Goal: Information Seeking & Learning: Check status

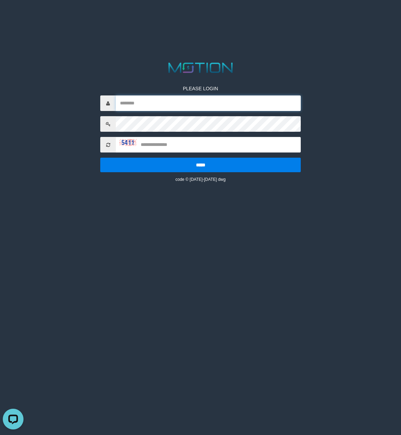
drag, startPoint x: 0, startPoint y: 0, endPoint x: 212, endPoint y: 100, distance: 234.4
click at [212, 100] on input "text" at bounding box center [208, 103] width 185 height 16
type input "********"
type input "****"
click at [100, 158] on input "*****" at bounding box center [200, 165] width 201 height 15
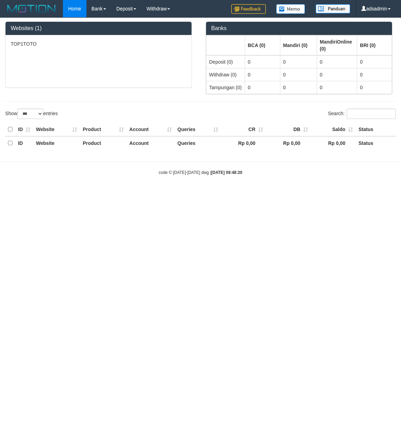
select select "***"
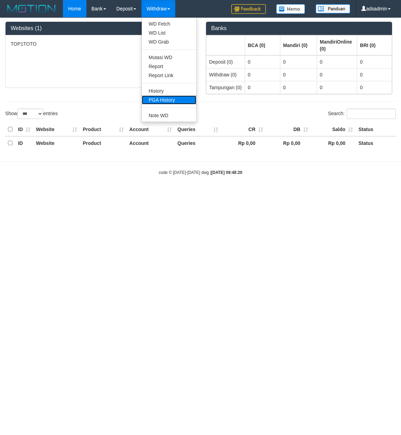
click at [180, 96] on link "PGA History" at bounding box center [169, 99] width 55 height 9
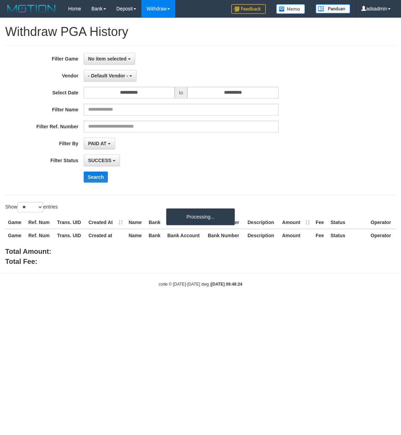
select select
select select "**"
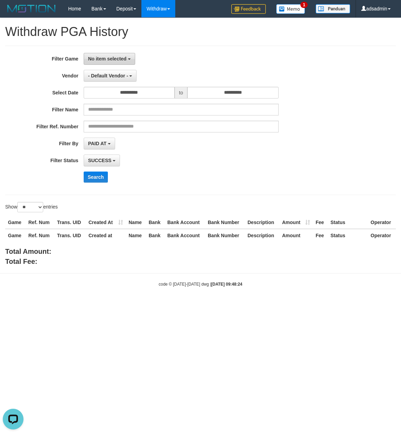
click at [109, 61] on span "No item selected" at bounding box center [107, 59] width 38 height 6
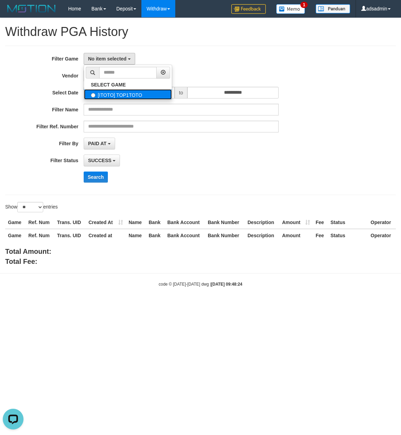
click at [130, 93] on label "[ITOTO] TOP1TOTO" at bounding box center [128, 94] width 88 height 10
select select "***"
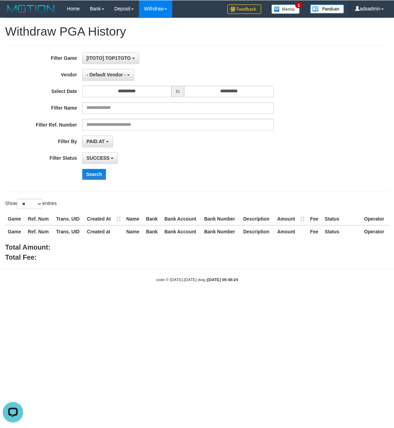
scroll to position [6, 0]
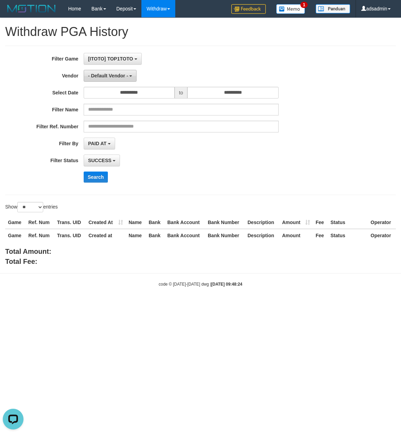
click at [116, 75] on span "- Default Vendor -" at bounding box center [108, 76] width 40 height 6
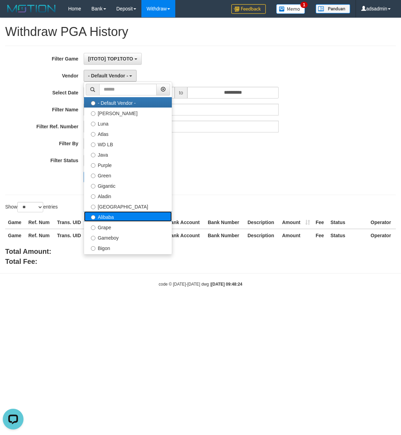
click at [105, 218] on label "Alibaba" at bounding box center [128, 216] width 88 height 10
select select "**********"
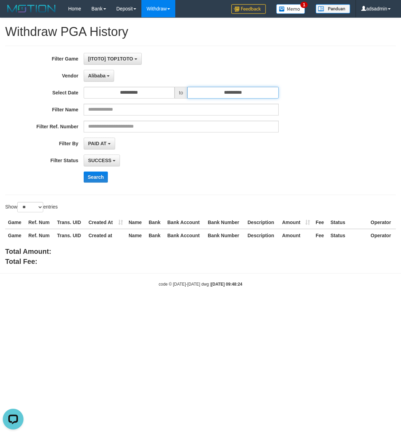
click at [244, 93] on input "**********" at bounding box center [232, 93] width 91 height 12
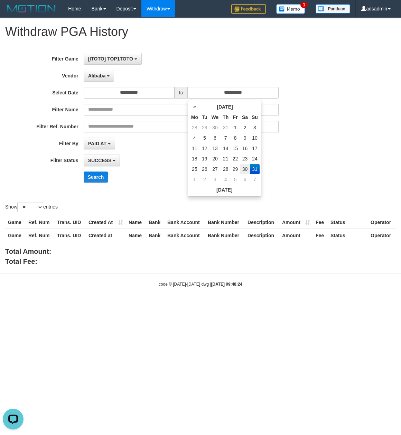
click at [245, 169] on td "30" at bounding box center [245, 169] width 10 height 10
type input "**********"
drag, startPoint x: 28, startPoint y: 206, endPoint x: 27, endPoint y: 211, distance: 4.2
click at [28, 206] on select "** ** ** ***" at bounding box center [30, 207] width 26 height 10
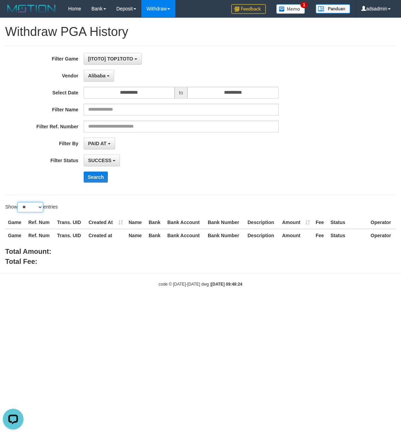
select select "***"
click at [18, 203] on select "** ** ** ***" at bounding box center [30, 207] width 26 height 10
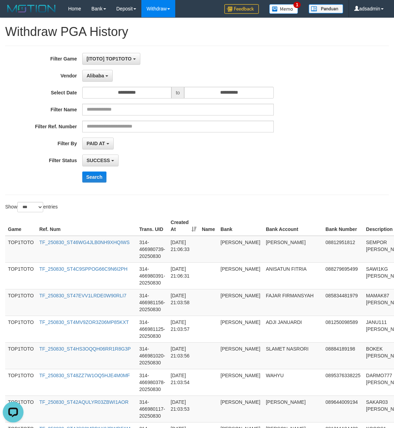
click at [335, 151] on div "**********" at bounding box center [197, 120] width 394 height 135
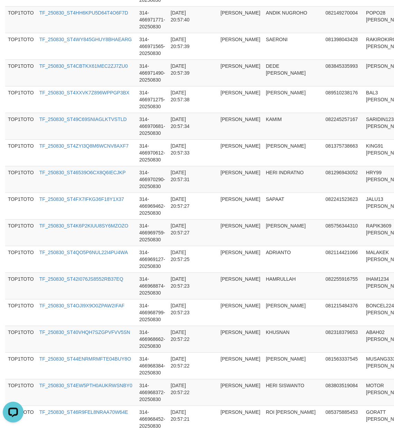
scroll to position [2592, 0]
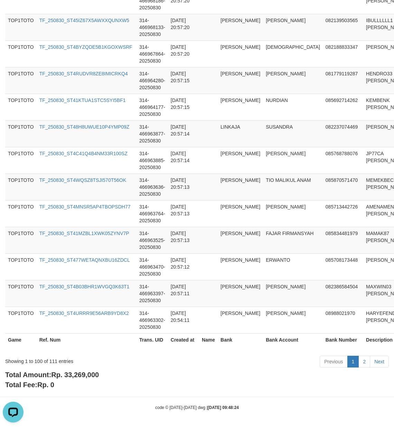
click at [85, 377] on span "Rp. 33,269,000" at bounding box center [75, 375] width 48 height 8
copy span "33,269,000"
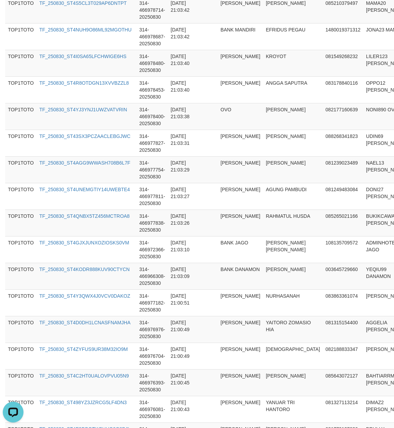
scroll to position [0, 0]
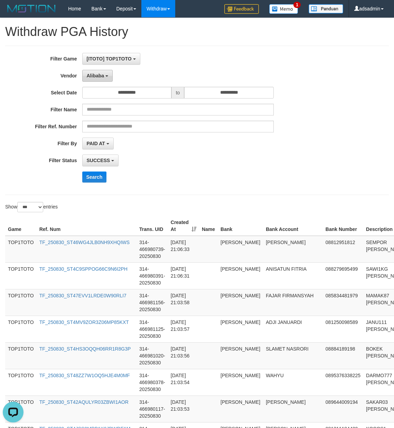
click at [100, 75] on span "Alibaba" at bounding box center [96, 76] width 18 height 6
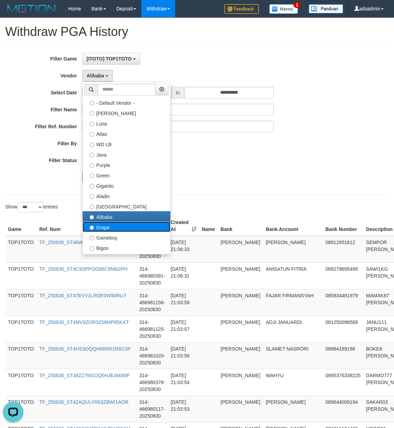
click at [95, 230] on label "Grape" at bounding box center [127, 227] width 88 height 10
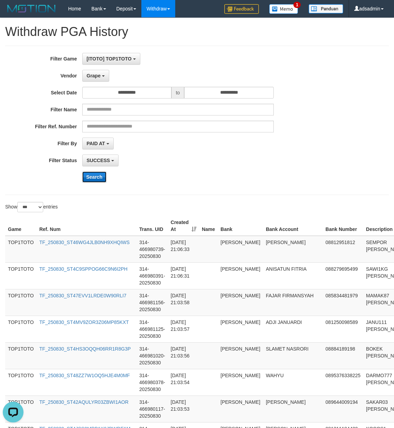
click at [100, 177] on button "Search" at bounding box center [94, 177] width 25 height 11
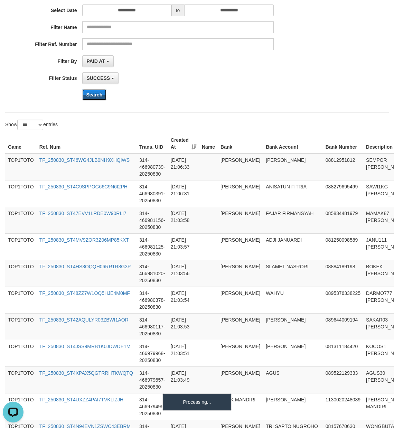
scroll to position [154, 0]
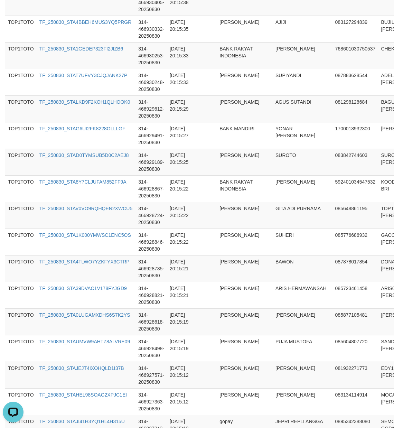
scroll to position [2578, 0]
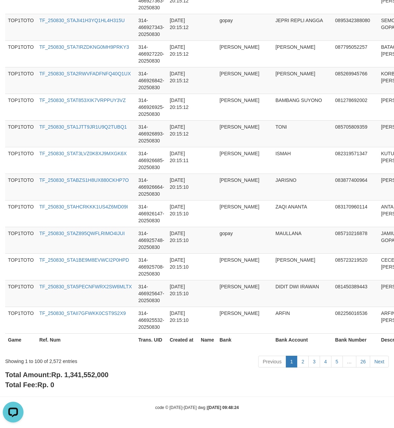
click at [92, 380] on div "Total Amount: Rp. 1,341,552,000 Total Fee: Rp. 0" at bounding box center [197, 380] width 384 height 20
click at [103, 374] on span "Rp. 1,341,552,000" at bounding box center [79, 375] width 57 height 8
copy span "1,341,552,000"
click at [53, 361] on div "Showing 1 to 100 of 2,572 entries" at bounding box center [82, 360] width 154 height 10
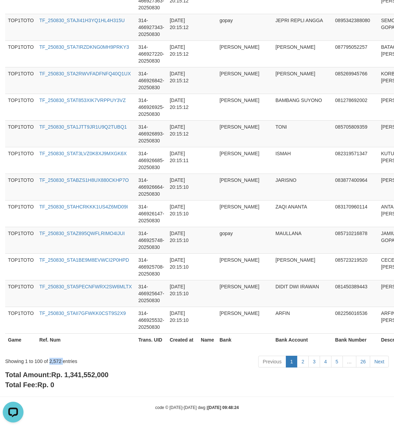
click at [53, 361] on div "Showing 1 to 100 of 2,572 entries" at bounding box center [82, 360] width 154 height 10
copy div "2,572"
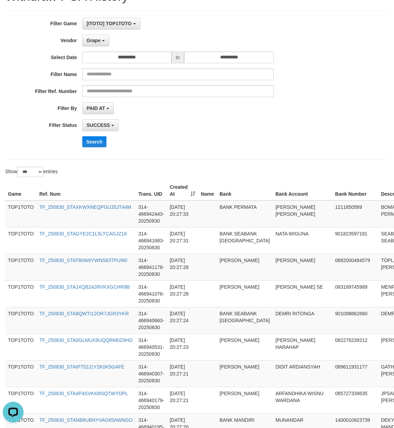
scroll to position [0, 0]
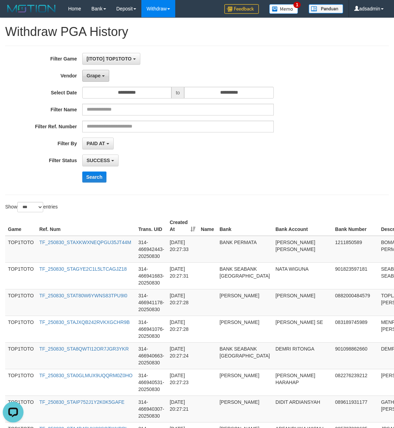
click at [107, 76] on button "Grape" at bounding box center [95, 76] width 27 height 12
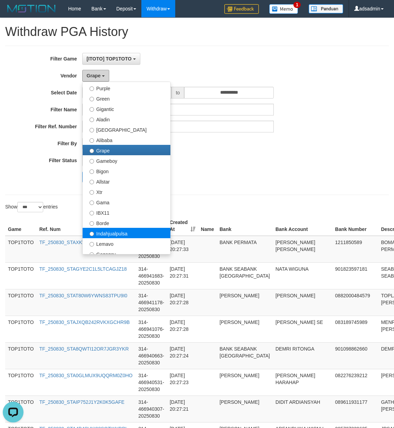
scroll to position [154, 0]
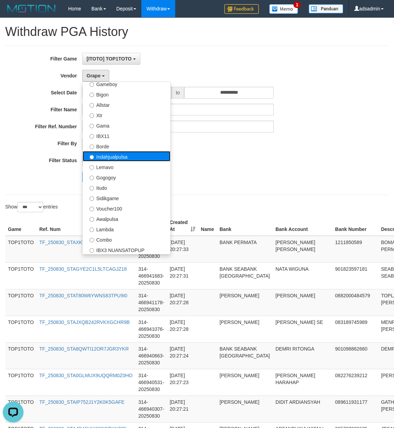
click at [118, 157] on label "Indahjualpulsa" at bounding box center [127, 156] width 88 height 10
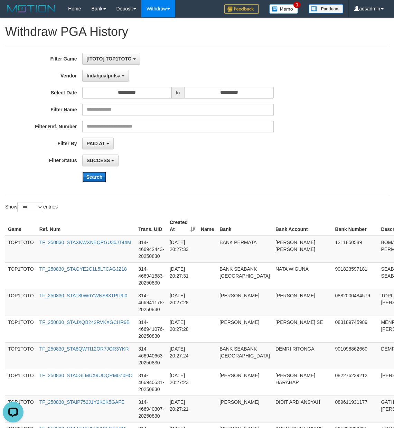
click at [97, 176] on button "Search" at bounding box center [94, 177] width 25 height 11
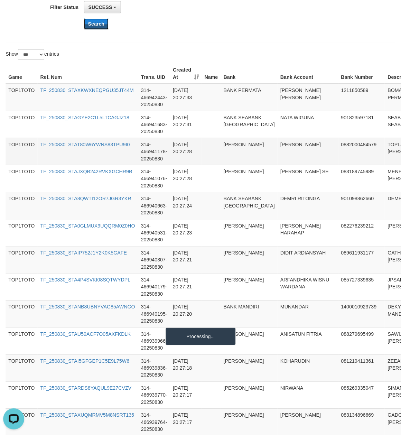
scroll to position [0, 0]
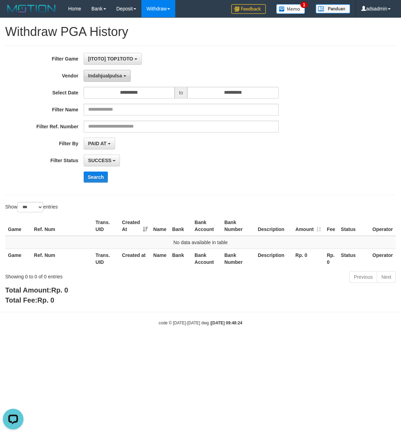
click at [109, 79] on button "Indahjualpulsa" at bounding box center [107, 76] width 47 height 12
click at [87, 178] on button "Search" at bounding box center [96, 177] width 25 height 11
click at [104, 73] on span "Lemavo" at bounding box center [97, 76] width 18 height 6
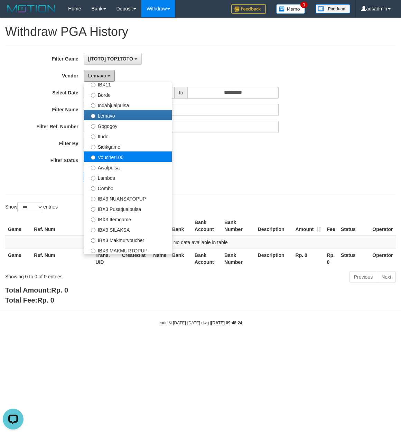
scroll to position [227, 0]
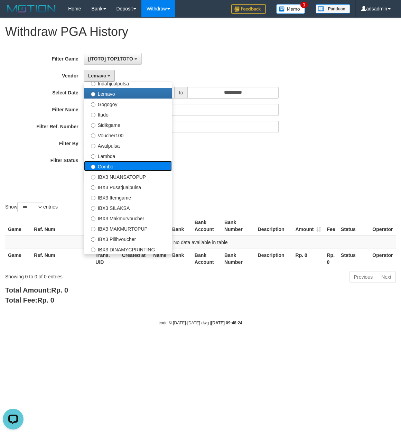
click at [115, 163] on label "Combo" at bounding box center [128, 166] width 88 height 10
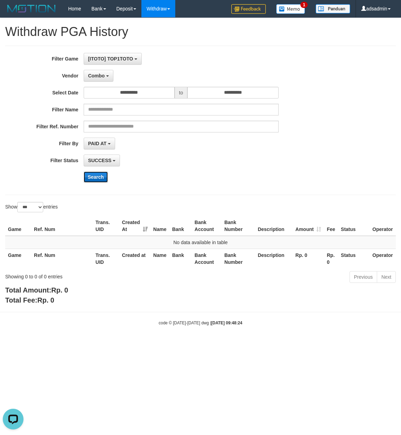
click at [89, 179] on button "Search" at bounding box center [96, 177] width 25 height 11
click at [107, 78] on button "Combo" at bounding box center [99, 76] width 30 height 12
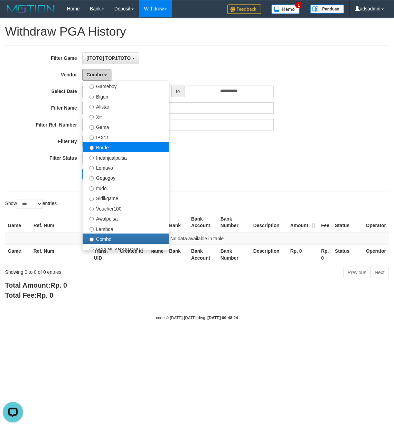
scroll to position [74, 0]
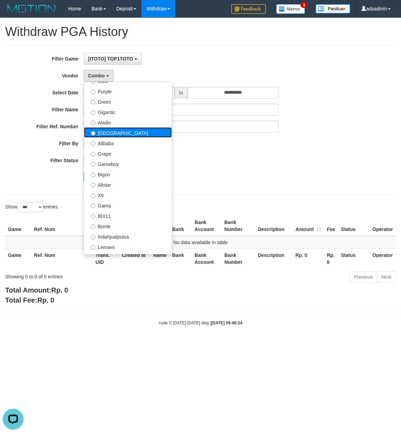
click at [121, 133] on label "Dubai" at bounding box center [128, 132] width 88 height 10
select select "**********"
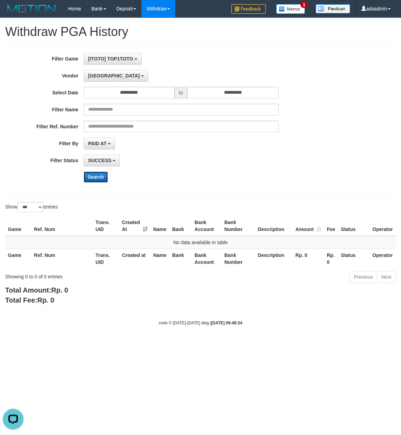
click at [92, 176] on button "Search" at bounding box center [96, 177] width 25 height 11
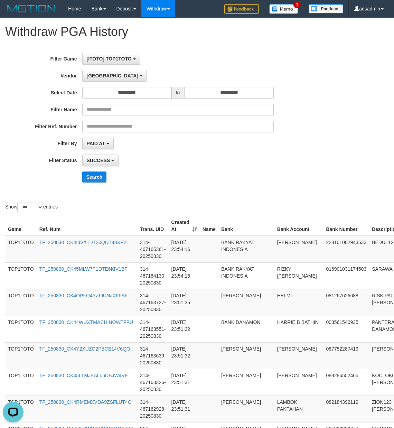
click at [237, 154] on div "**********" at bounding box center [164, 120] width 329 height 135
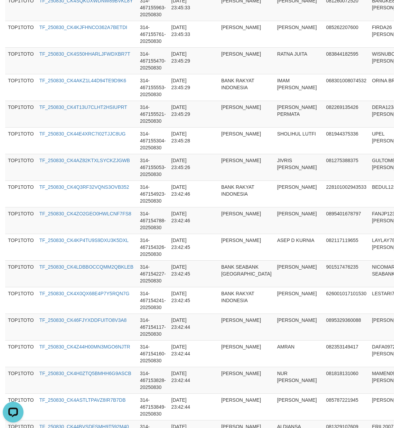
scroll to position [2578, 0]
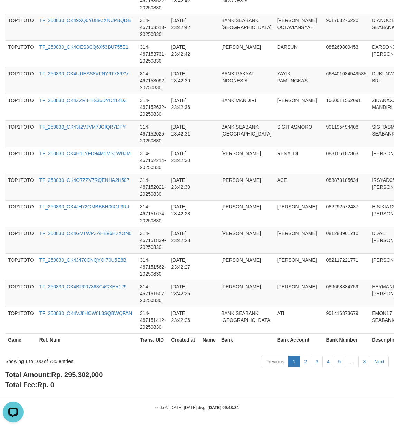
click at [86, 378] on span "Rp. 295,302,000" at bounding box center [77, 375] width 52 height 8
copy span "295,302,000"
click at [50, 360] on div "Showing 1 to 100 of 735 entries" at bounding box center [82, 360] width 154 height 10
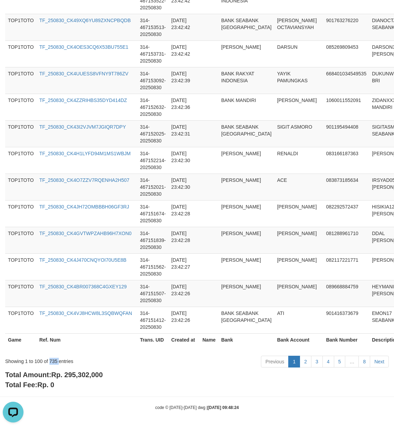
copy div "735"
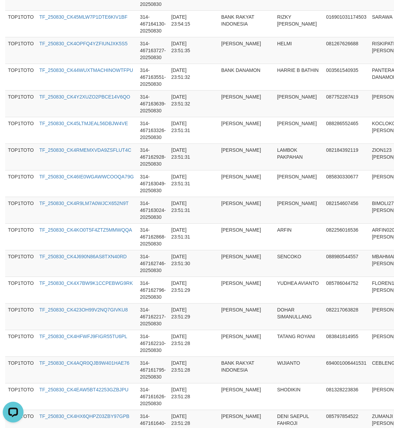
scroll to position [0, 0]
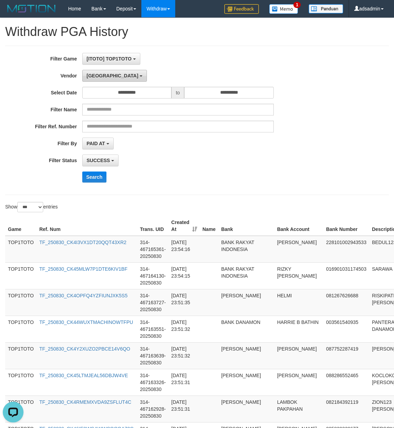
click at [103, 79] on button "Dubai" at bounding box center [114, 76] width 65 height 12
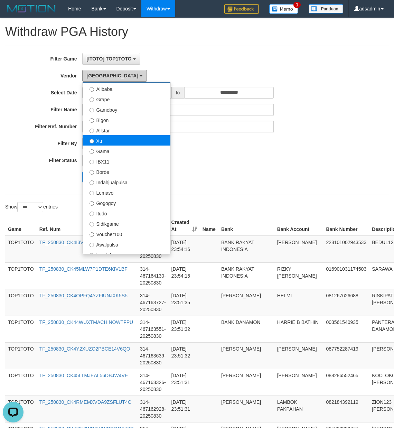
scroll to position [151, 0]
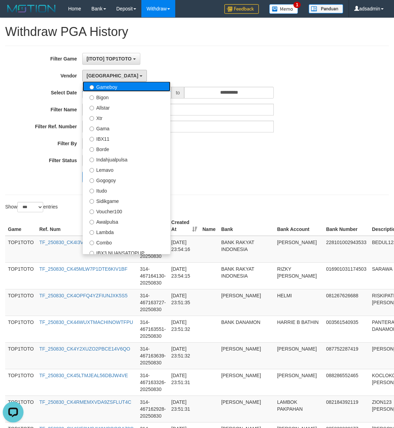
click at [149, 89] on label "Gameboy" at bounding box center [127, 86] width 88 height 10
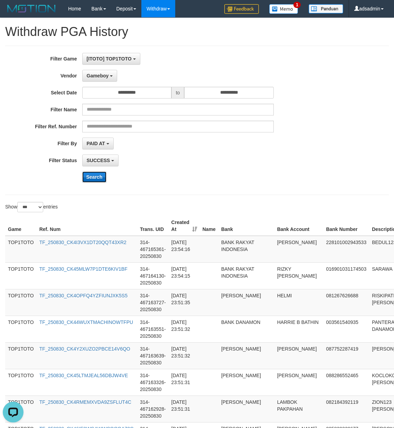
click at [93, 175] on button "Search" at bounding box center [94, 177] width 25 height 11
click at [247, 164] on div "SUCCESS SUCCESS ON PROCESS FAILED" at bounding box center [178, 161] width 192 height 12
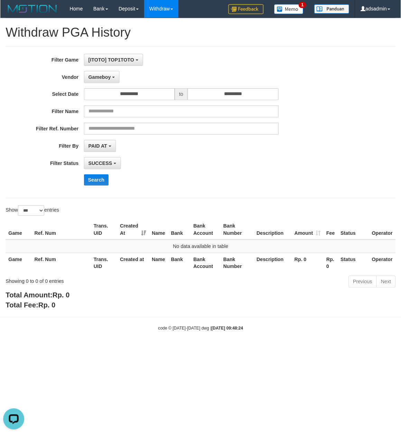
scroll to position [0, 0]
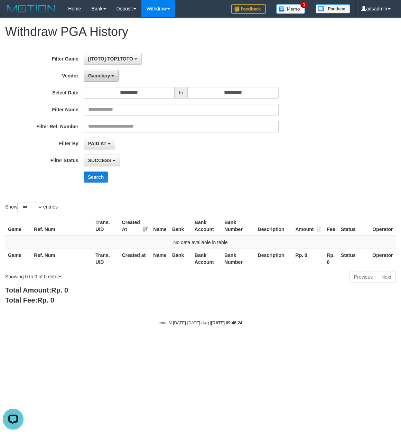
click at [111, 70] on button "Gameboy" at bounding box center [101, 76] width 35 height 12
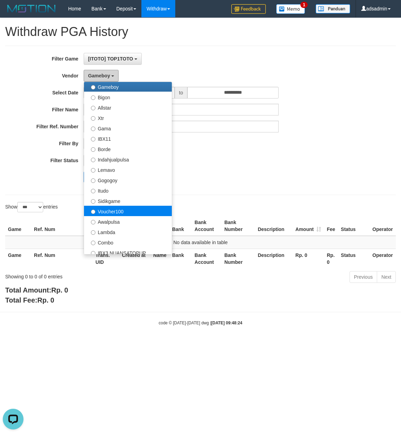
scroll to position [227, 0]
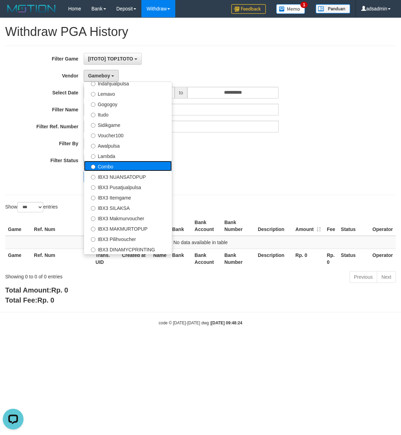
click at [129, 170] on label "Combo" at bounding box center [128, 166] width 88 height 10
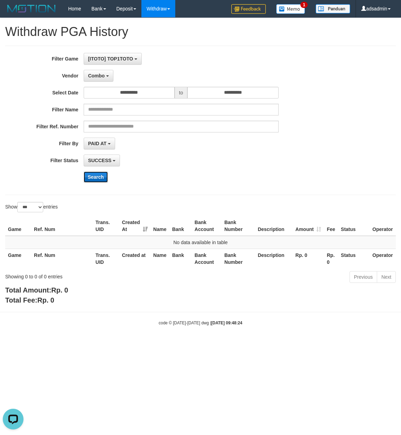
click at [95, 178] on button "Search" at bounding box center [96, 177] width 25 height 11
click at [100, 74] on span "Combo" at bounding box center [96, 76] width 17 height 6
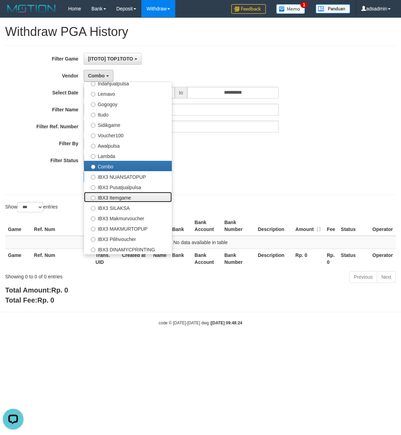
click at [137, 196] on label "IBX3 Itemgame" at bounding box center [128, 197] width 88 height 10
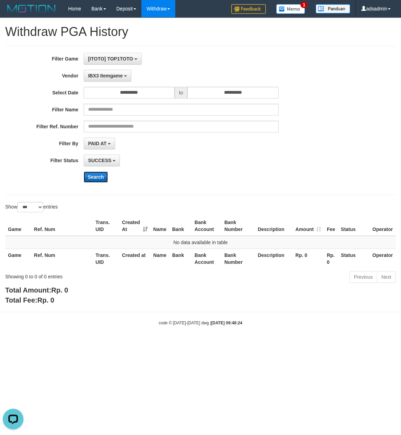
click at [96, 181] on button "Search" at bounding box center [96, 177] width 25 height 11
click at [115, 72] on button "IBX3 Itemgame" at bounding box center [108, 76] width 48 height 12
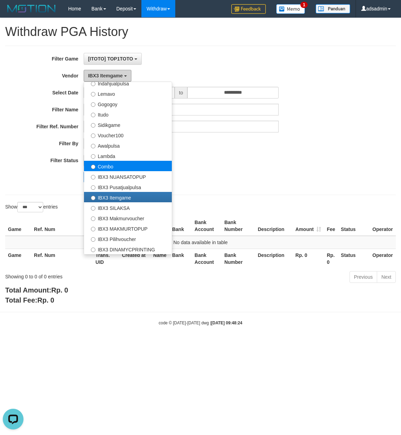
scroll to position [0, 0]
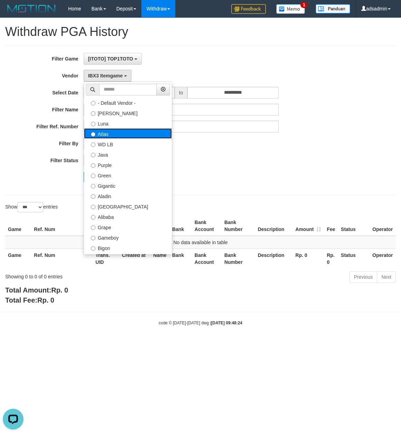
click at [114, 138] on label "Atlas" at bounding box center [128, 133] width 88 height 10
select select "**********"
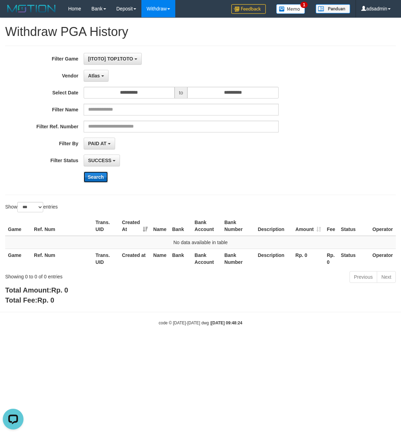
click at [101, 176] on button "Search" at bounding box center [96, 177] width 25 height 11
click at [307, 186] on div "**********" at bounding box center [167, 120] width 334 height 135
click at [96, 80] on button "Atlas" at bounding box center [96, 76] width 25 height 12
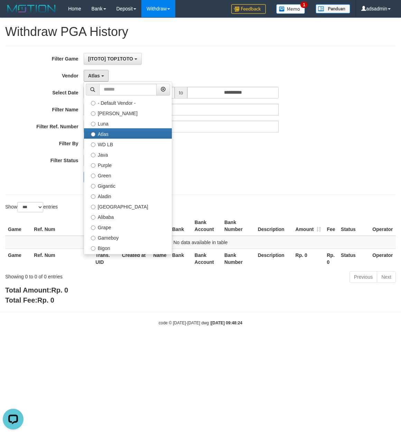
click at [264, 197] on div "**********" at bounding box center [200, 161] width 401 height 287
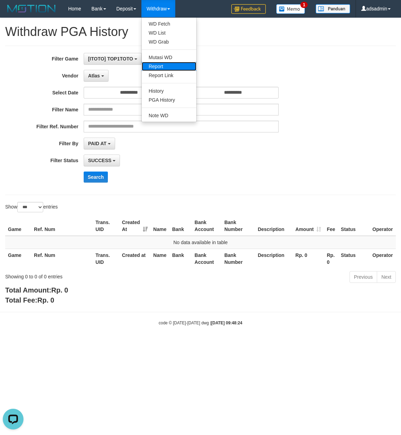
click at [163, 69] on link "Report" at bounding box center [169, 66] width 55 height 9
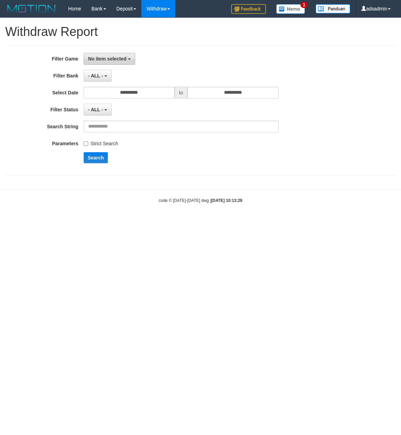
click at [118, 59] on span "No item selected" at bounding box center [107, 59] width 38 height 6
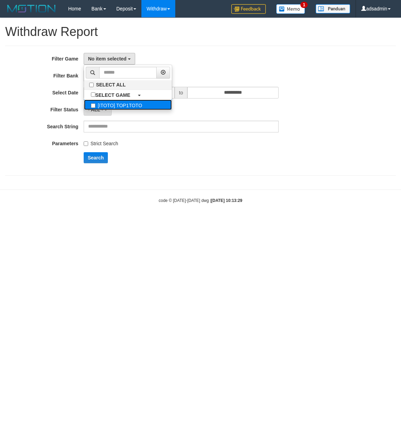
click at [125, 104] on label "[ITOTO] TOP1TOTO" at bounding box center [128, 105] width 88 height 10
select select "***"
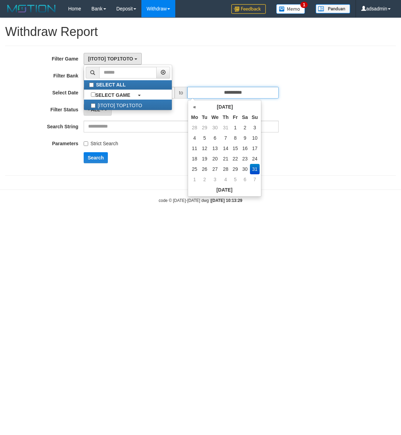
click at [250, 94] on input "**********" at bounding box center [232, 93] width 91 height 12
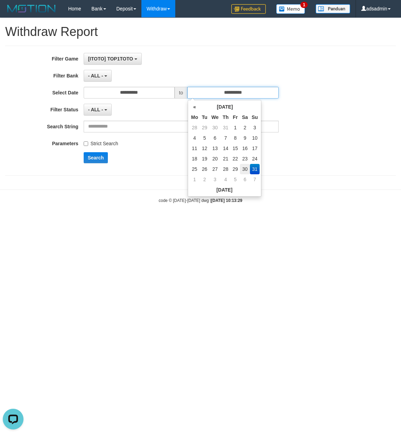
scroll to position [0, 0]
click at [243, 172] on td "30" at bounding box center [245, 169] width 10 height 10
type input "**********"
click at [95, 154] on button "Search" at bounding box center [96, 157] width 25 height 11
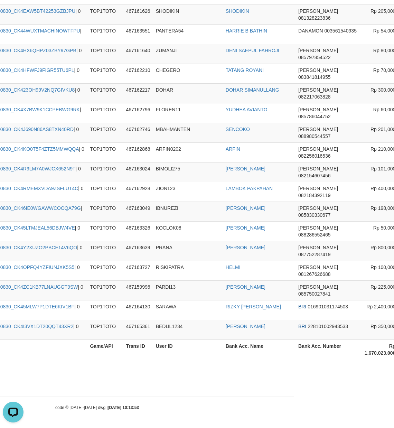
scroll to position [67495, 143]
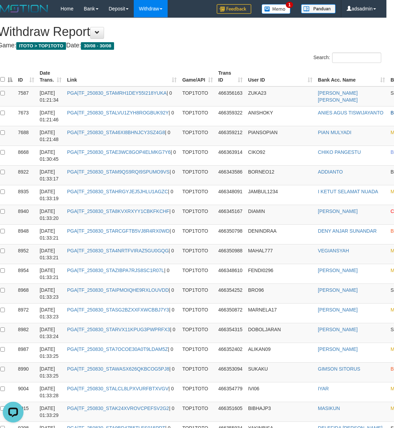
scroll to position [0, 0]
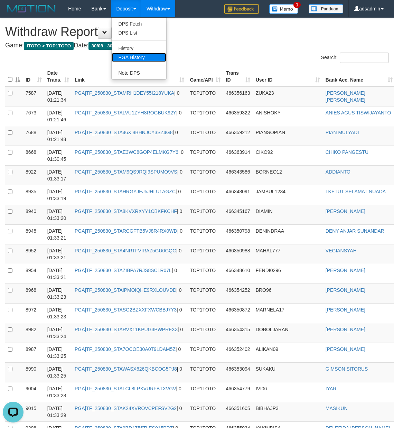
click at [129, 54] on link "PGA History" at bounding box center [139, 57] width 55 height 9
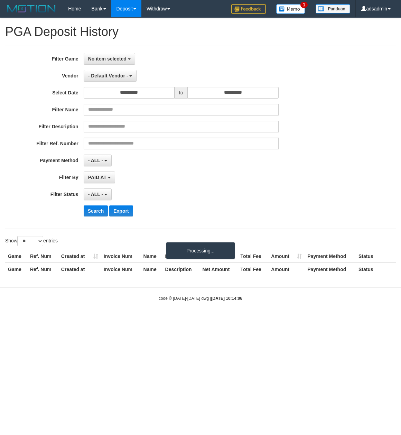
select select
select select "**"
drag, startPoint x: 125, startPoint y: 58, endPoint x: 117, endPoint y: 89, distance: 31.5
click at [125, 58] on span "No item selected" at bounding box center [107, 59] width 38 height 6
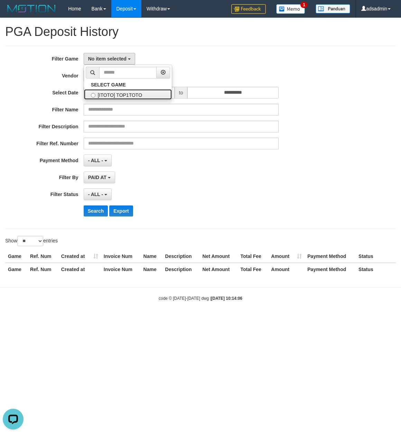
click at [126, 93] on label "[ITOTO] TOP1TOTO" at bounding box center [128, 94] width 88 height 10
select select "***"
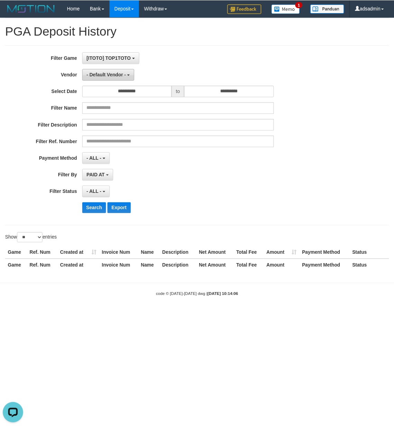
scroll to position [6, 0]
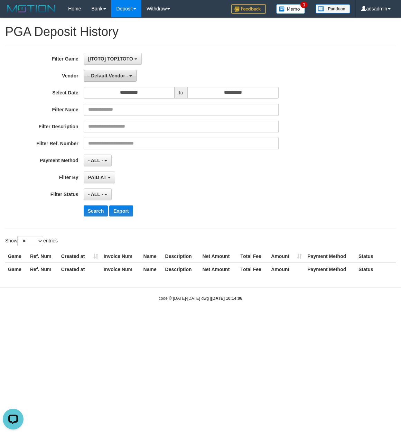
click at [120, 73] on span "- Default Vendor -" at bounding box center [108, 76] width 40 height 6
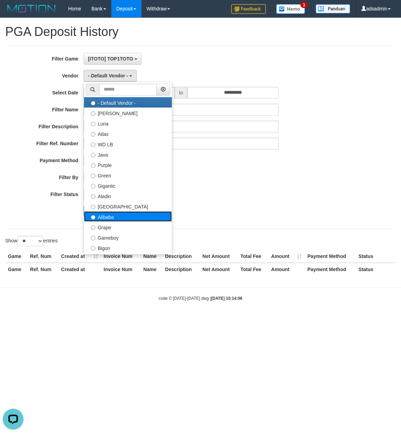
click at [120, 219] on label "Alibaba" at bounding box center [128, 216] width 88 height 10
select select "**********"
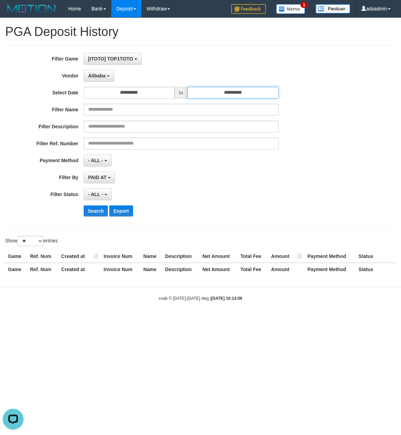
click at [247, 91] on input "**********" at bounding box center [232, 93] width 91 height 12
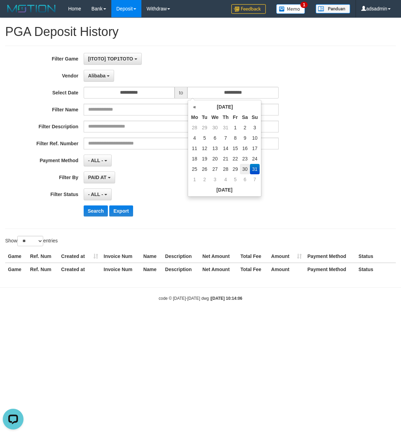
click at [248, 168] on td "30" at bounding box center [245, 169] width 10 height 10
type input "**********"
click at [98, 195] on span "- ALL -" at bounding box center [95, 195] width 15 height 6
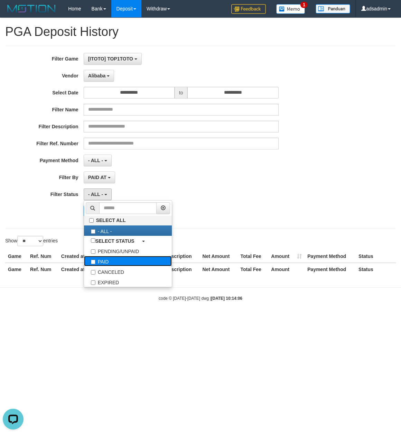
click at [107, 263] on label "PAID" at bounding box center [128, 261] width 88 height 10
select select "*"
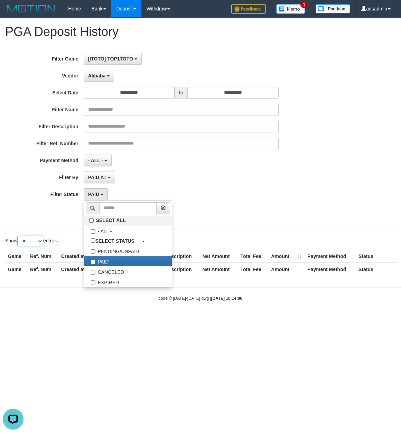
drag, startPoint x: 26, startPoint y: 238, endPoint x: 27, endPoint y: 247, distance: 8.7
click at [26, 238] on select "** ** ** ***" at bounding box center [30, 241] width 26 height 10
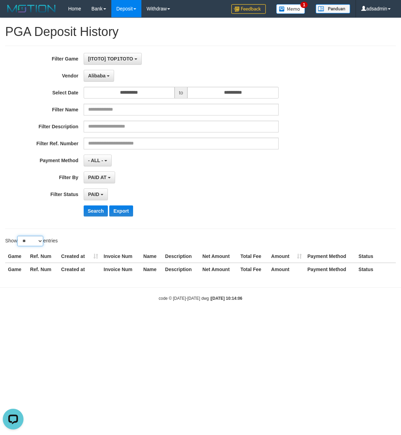
select select "***"
click at [18, 237] on select "** ** ** ***" at bounding box center [30, 241] width 26 height 10
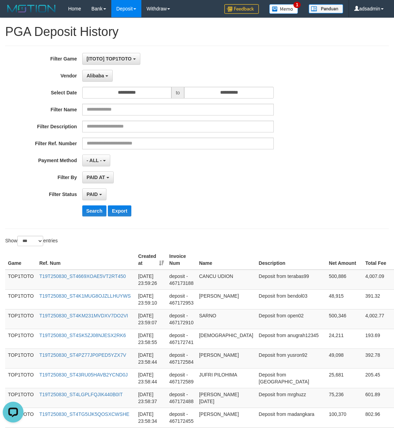
click at [280, 173] on div "**********" at bounding box center [164, 178] width 329 height 12
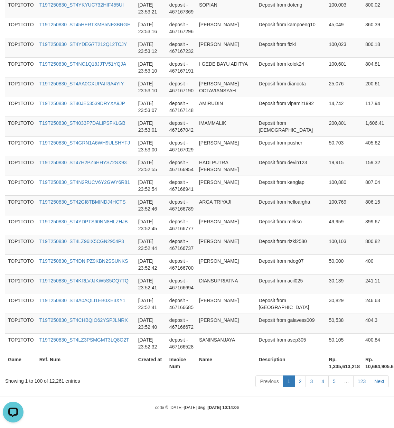
scroll to position [1942, 0]
drag, startPoint x: 302, startPoint y: 360, endPoint x: 301, endPoint y: 364, distance: 3.5
click at [326, 364] on th "Rp. 1,335,613,218" at bounding box center [344, 363] width 37 height 20
click at [326, 367] on th "Rp. 1,335,613,218" at bounding box center [344, 363] width 37 height 20
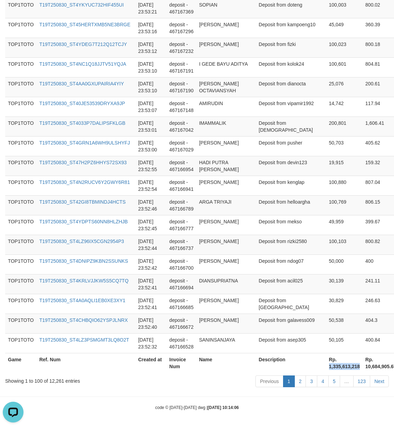
click at [53, 379] on div "Showing 1 to 100 of 12,261 entries" at bounding box center [82, 380] width 154 height 10
copy div "12,261"
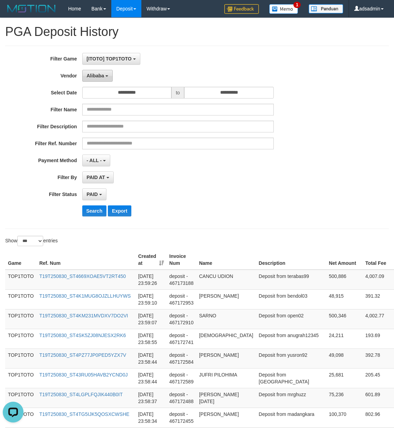
click at [90, 77] on span "Alibaba" at bounding box center [96, 76] width 18 height 6
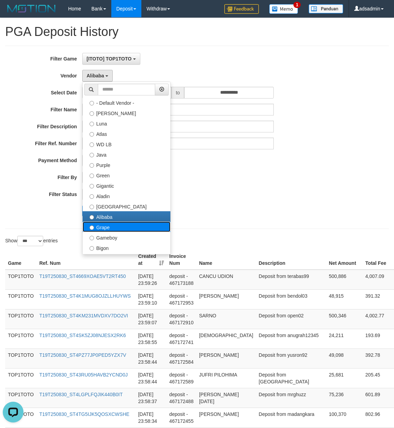
click at [117, 230] on label "Grape" at bounding box center [127, 227] width 88 height 10
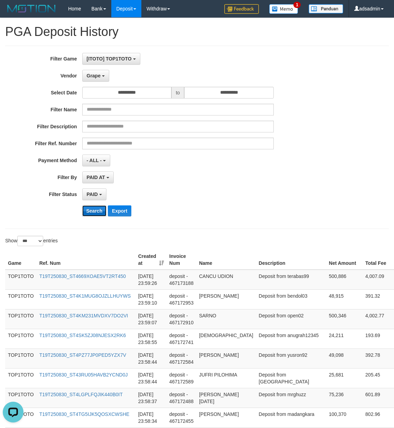
click at [100, 213] on button "Search" at bounding box center [94, 210] width 25 height 11
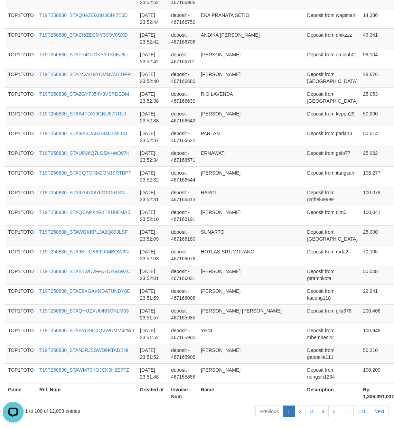
scroll to position [1901, 0]
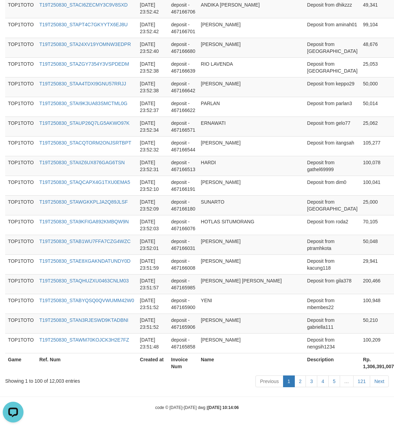
click at [360, 370] on th "Rp. 1,306,391,007" at bounding box center [378, 363] width 37 height 20
copy th "1,306,391,007"
click at [53, 381] on div "Showing 1 to 100 of 12,003 entries" at bounding box center [82, 380] width 154 height 10
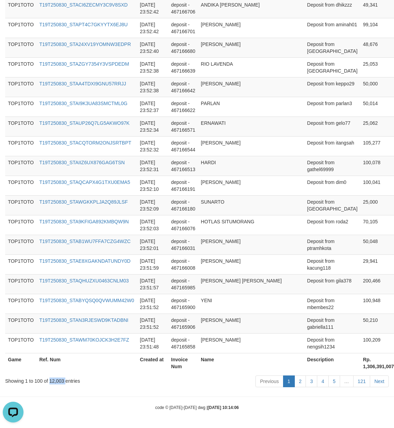
copy div "12,003"
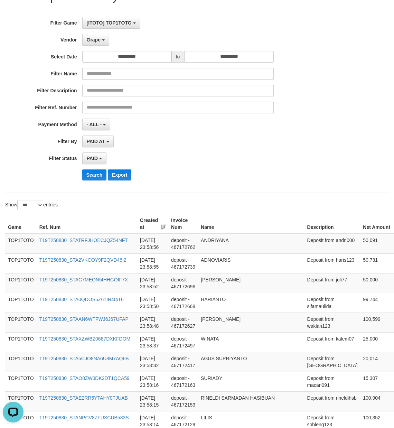
scroll to position [0, 0]
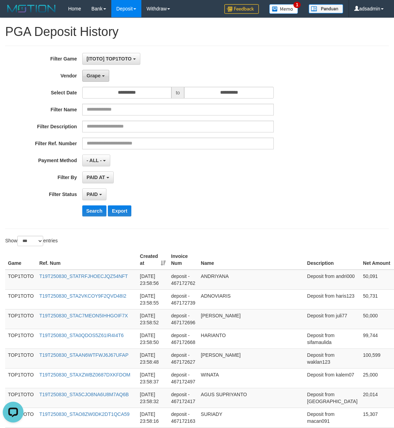
drag, startPoint x: 97, startPoint y: 78, endPoint x: 97, endPoint y: 83, distance: 5.2
click at [97, 78] on span "Grape" at bounding box center [94, 76] width 14 height 6
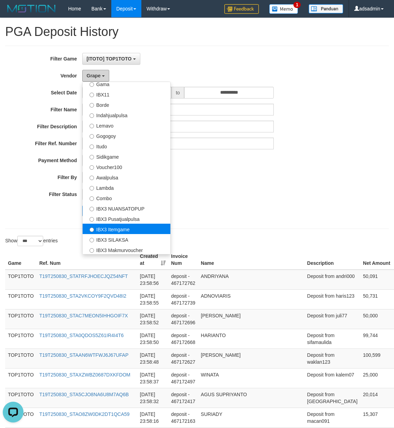
scroll to position [227, 0]
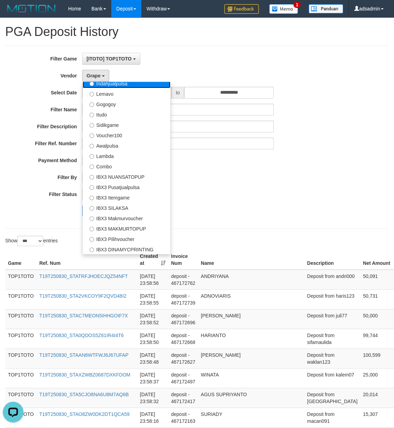
click at [144, 86] on label "Indahjualpulsa" at bounding box center [127, 83] width 88 height 10
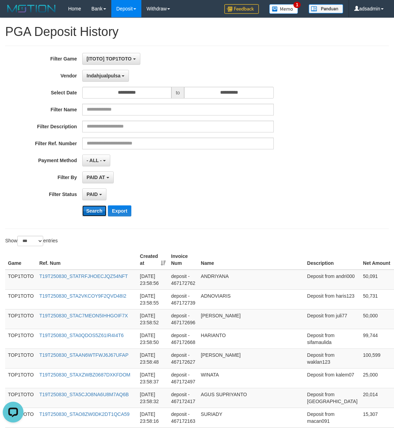
click at [90, 212] on button "Search" at bounding box center [94, 210] width 25 height 11
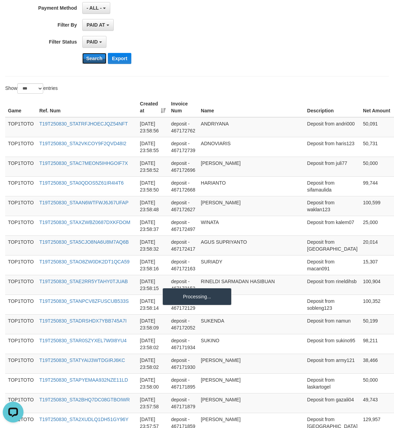
scroll to position [154, 0]
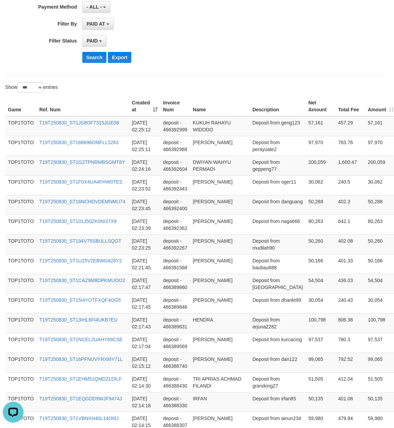
click at [294, 63] on div "Search Export" at bounding box center [205, 57] width 247 height 11
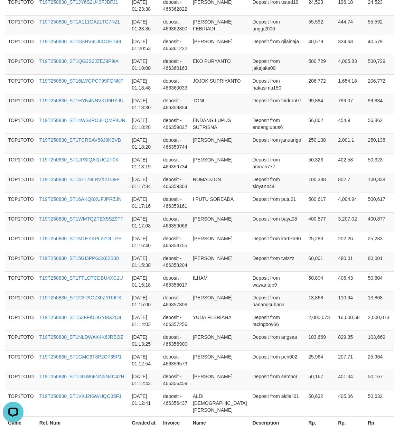
scroll to position [1908, 0]
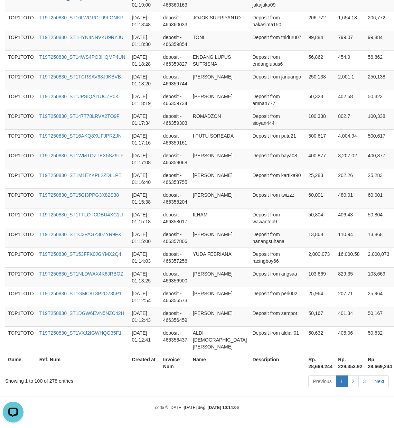
click at [306, 366] on th "Rp. 28,669,244" at bounding box center [321, 363] width 30 height 20
copy th "28,669,244"
click at [52, 381] on div "Showing 1 to 100 of 278 entries" at bounding box center [82, 380] width 154 height 10
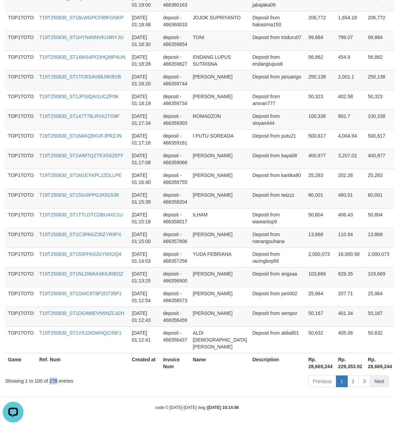
copy div "278"
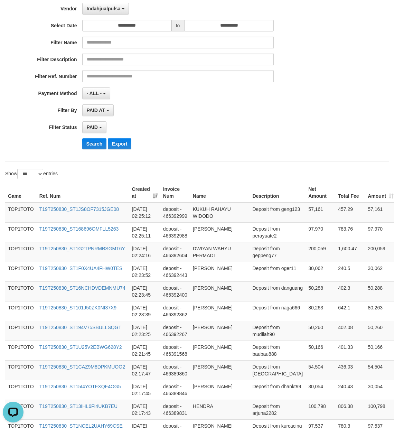
scroll to position [0, 0]
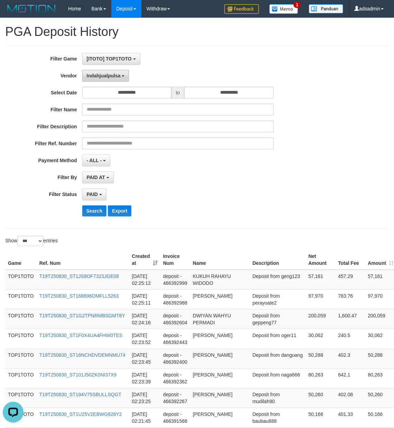
click at [118, 70] on button "Indahjualpulsa" at bounding box center [105, 76] width 47 height 12
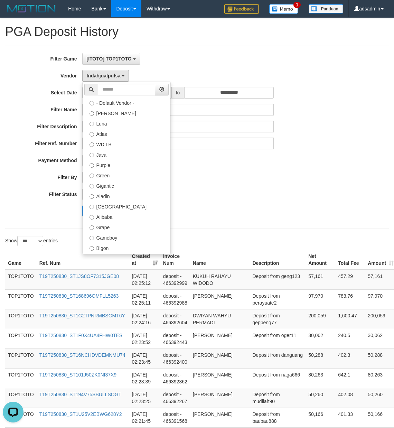
click at [113, 315] on label "Lemavo" at bounding box center [127, 320] width 88 height 10
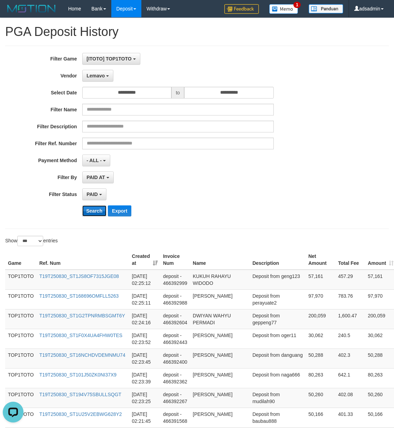
click at [93, 215] on button "Search" at bounding box center [94, 210] width 25 height 11
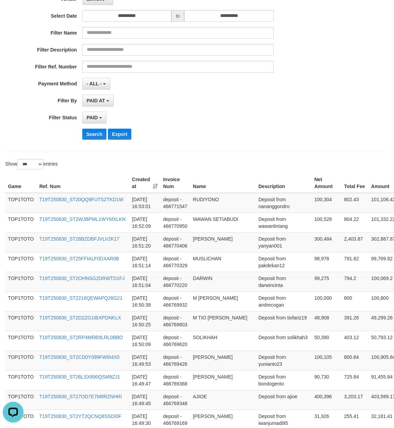
click at [315, 132] on div "Search Export" at bounding box center [205, 134] width 247 height 11
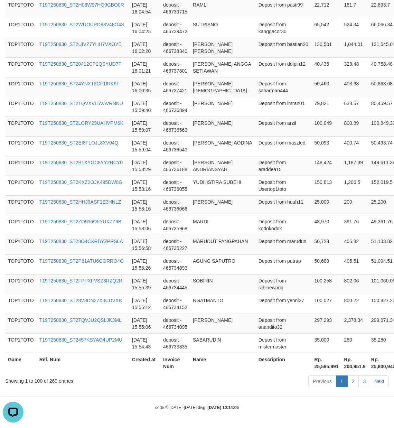
scroll to position [1901, 0]
click at [313, 367] on th "Rp. 25,595,991" at bounding box center [327, 363] width 30 height 20
copy th "25,595,991"
click at [52, 380] on div "Showing 1 to 100 of 269 entries" at bounding box center [82, 380] width 154 height 10
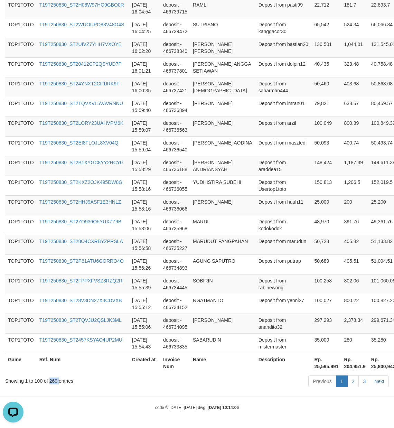
click at [52, 380] on div "Showing 1 to 100 of 269 entries" at bounding box center [82, 380] width 154 height 10
copy div "269"
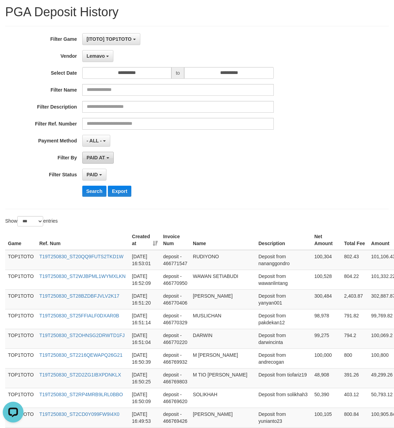
scroll to position [0, 0]
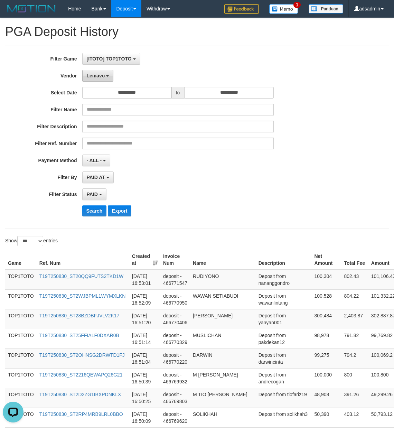
drag, startPoint x: 91, startPoint y: 74, endPoint x: 107, endPoint y: 183, distance: 110.1
click at [91, 74] on span "Lemavo" at bounding box center [96, 76] width 18 height 6
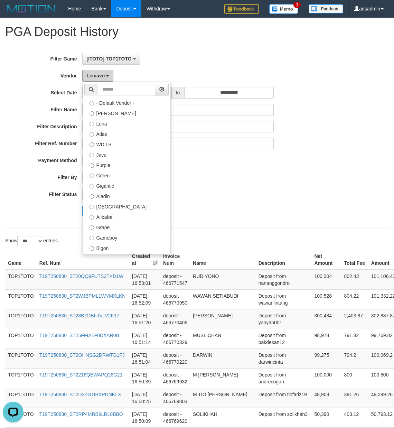
scroll to position [227, 0]
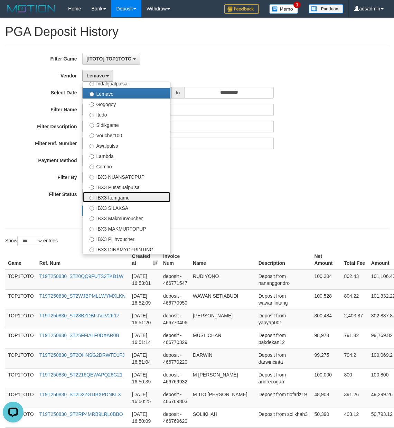
drag, startPoint x: 150, startPoint y: 196, endPoint x: 112, endPoint y: 208, distance: 39.8
click at [151, 196] on label "IBX3 Itemgame" at bounding box center [127, 197] width 88 height 10
select select "**********"
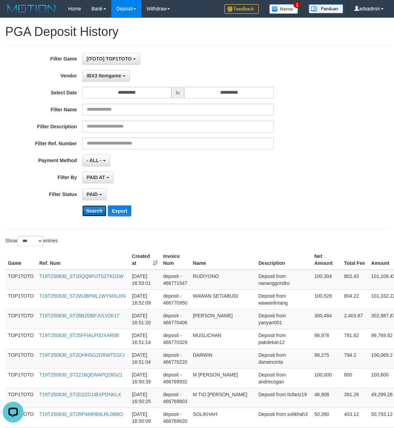
click at [95, 213] on button "Search" at bounding box center [94, 210] width 25 height 11
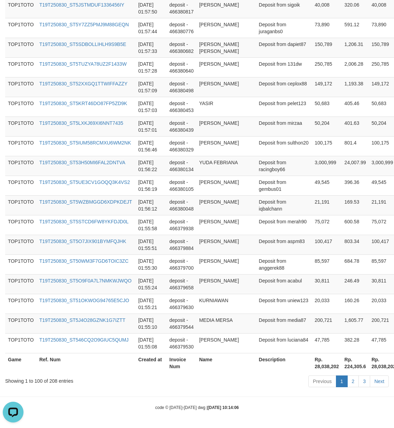
scroll to position [1970, 0]
click at [312, 367] on th "Rp. 28,038,202" at bounding box center [327, 363] width 30 height 20
drag, startPoint x: 286, startPoint y: 367, endPoint x: 320, endPoint y: 367, distance: 34.6
click at [312, 367] on th "Rp. 28,038,202" at bounding box center [327, 363] width 30 height 20
copy th "28,038,202"
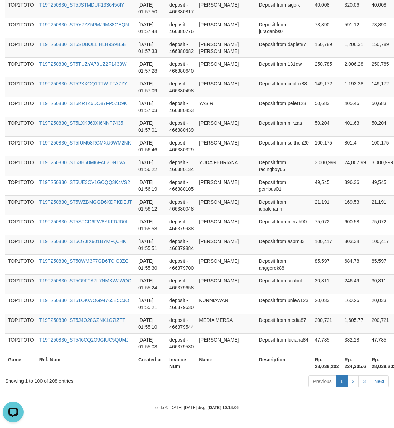
click at [52, 380] on div "Showing 1 to 100 of 208 entries" at bounding box center [82, 380] width 154 height 10
copy div "208"
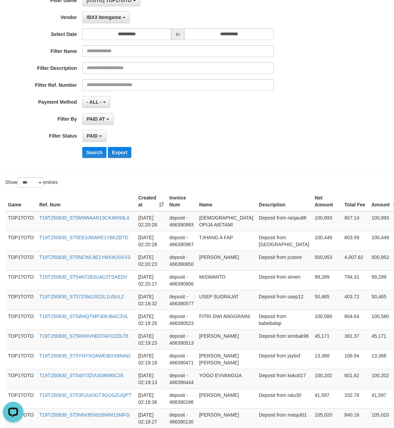
scroll to position [0, 0]
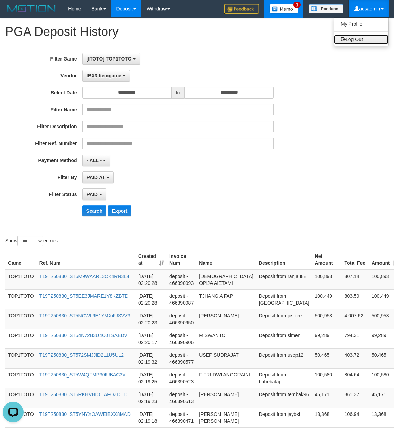
drag, startPoint x: 363, startPoint y: 39, endPoint x: 271, endPoint y: 0, distance: 99.8
click at [363, 39] on link "Log Out" at bounding box center [361, 39] width 55 height 9
